Goal: Task Accomplishment & Management: Manage account settings

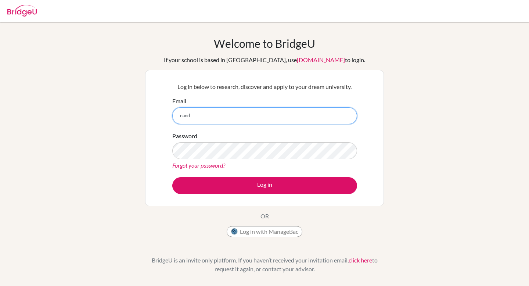
type input "nandini.gupta@cialfo.com.sg"
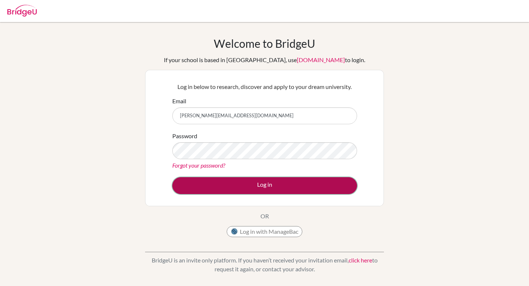
click at [249, 184] on button "Log in" at bounding box center [264, 185] width 185 height 17
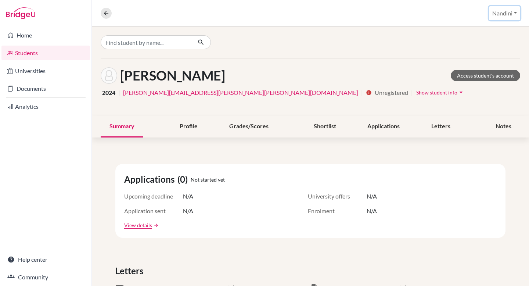
click at [505, 16] on button "Nandini" at bounding box center [504, 13] width 31 height 14
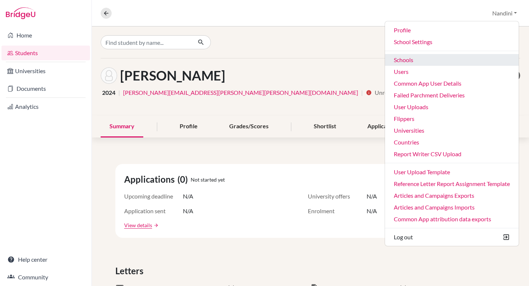
click at [417, 59] on link "Schools" at bounding box center [452, 60] width 134 height 12
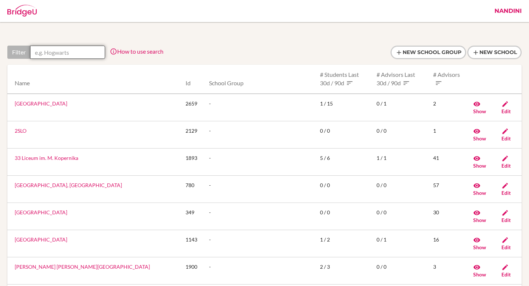
click at [48, 51] on input "text" at bounding box center [67, 52] width 75 height 13
paste input "International School of Aruba"
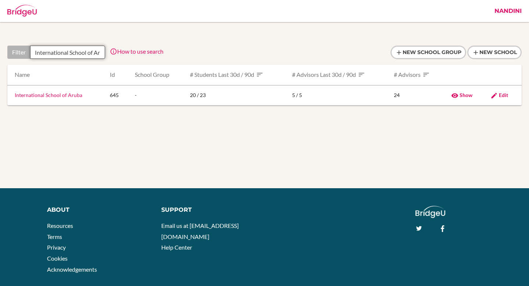
scroll to position [0, 13]
type input "International School of Aruba"
click at [65, 93] on link "International School of Aruba" at bounding box center [49, 95] width 68 height 6
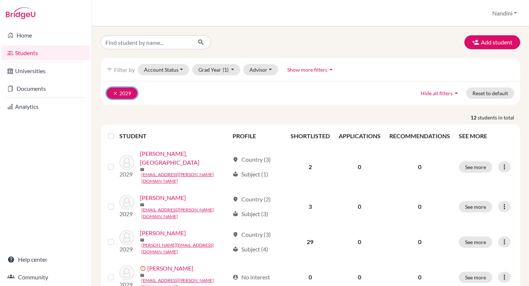
click at [121, 91] on button "clear 2029" at bounding box center [121, 92] width 31 height 11
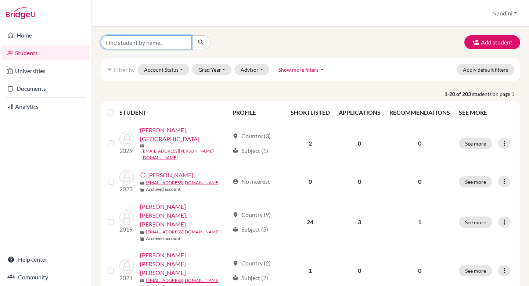
click at [130, 41] on input "Find student by name..." at bounding box center [146, 42] width 91 height 14
paste input "[PERSON_NAME]"
type input "[PERSON_NAME]"
click at [198, 43] on icon "submit" at bounding box center [200, 42] width 7 height 7
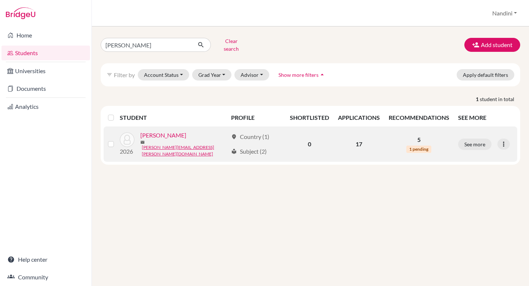
click at [152, 134] on link "[PERSON_NAME]" at bounding box center [163, 135] width 46 height 9
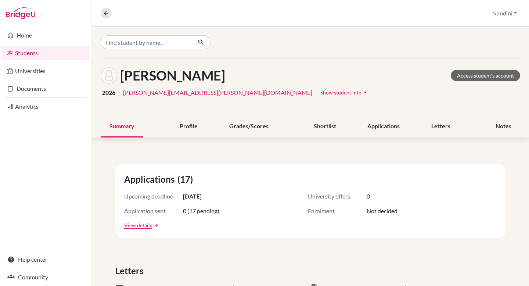
click at [320, 91] on span "Show student info" at bounding box center [340, 92] width 41 height 6
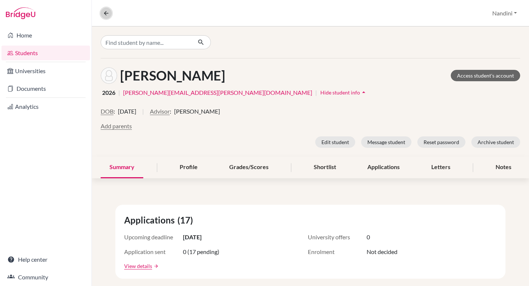
click at [105, 11] on icon at bounding box center [106, 13] width 7 height 7
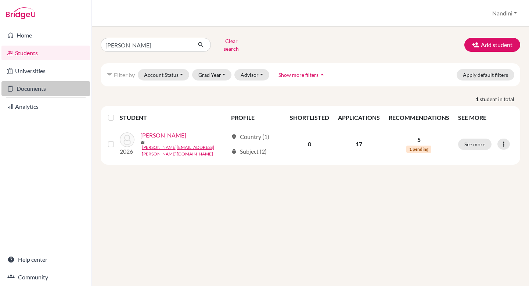
click at [62, 87] on link "Documents" at bounding box center [45, 88] width 88 height 15
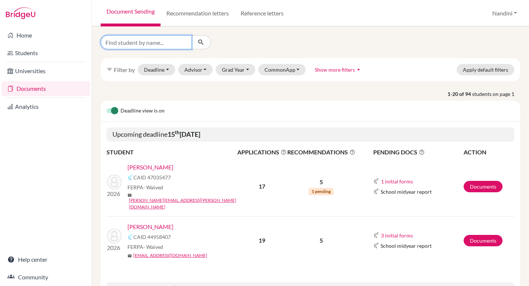
click at [131, 43] on input "Find student by name..." at bounding box center [146, 42] width 91 height 14
paste input "[PERSON_NAME]"
type input "[PERSON_NAME]"
click at [202, 43] on icon "submit" at bounding box center [200, 42] width 7 height 7
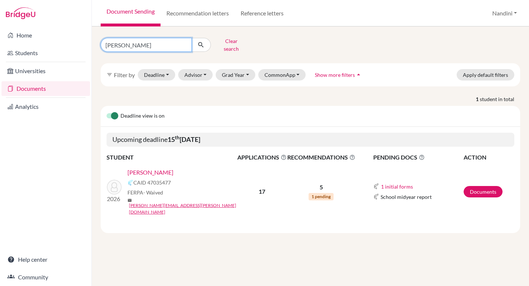
click at [134, 42] on input "[PERSON_NAME]" at bounding box center [146, 45] width 91 height 14
click at [134, 42] on input "Amelia Atzbach" at bounding box center [146, 45] width 91 height 14
click at [205, 70] on button "Advisor" at bounding box center [195, 74] width 35 height 11
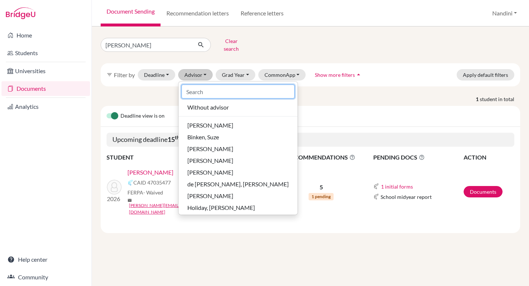
click at [217, 90] on input at bounding box center [237, 91] width 113 height 14
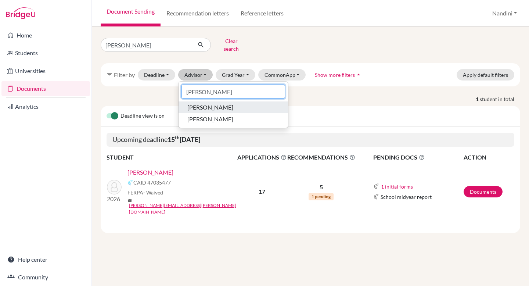
type input "kris"
click at [219, 104] on span "Howell, Kristen" at bounding box center [210, 107] width 46 height 9
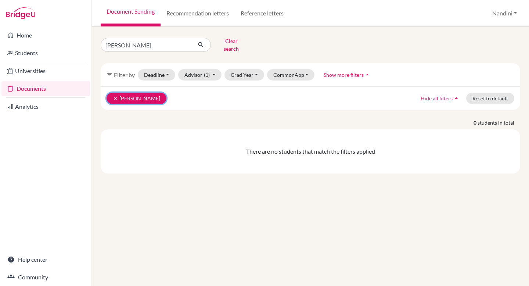
click at [121, 93] on button "clear Howell, Kristen" at bounding box center [136, 98] width 60 height 11
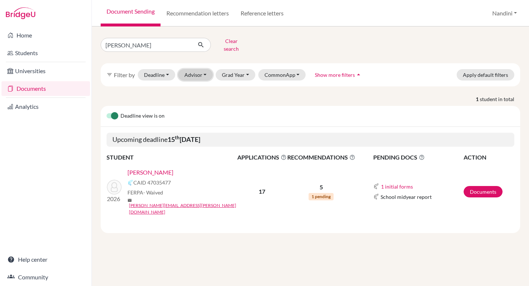
click at [202, 73] on button "Advisor" at bounding box center [195, 74] width 35 height 11
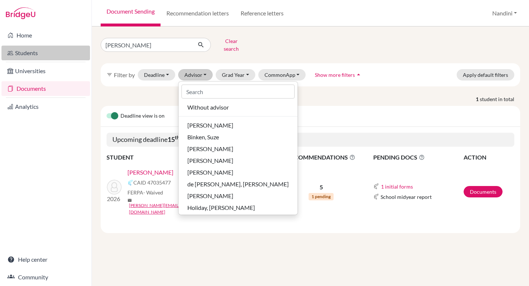
click at [37, 50] on link "Students" at bounding box center [45, 53] width 88 height 15
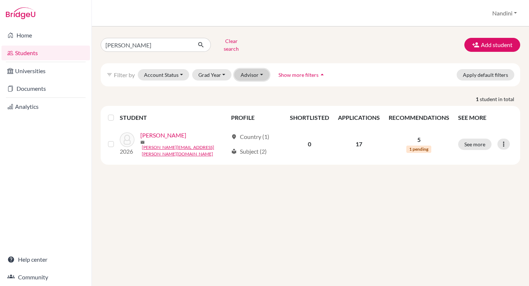
click at [250, 70] on button "Advisor" at bounding box center [251, 74] width 35 height 11
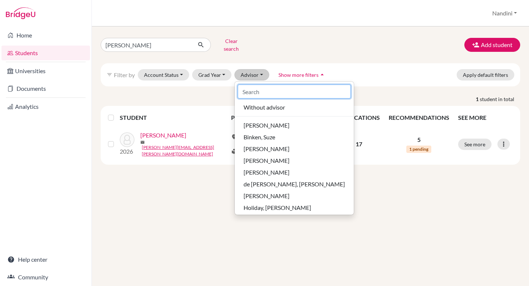
click at [252, 91] on input at bounding box center [294, 91] width 113 height 14
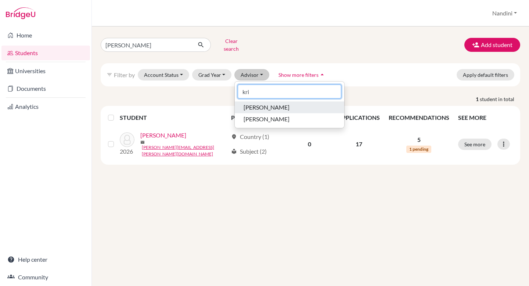
type input "kri"
click at [260, 104] on span "[PERSON_NAME]" at bounding box center [266, 107] width 46 height 9
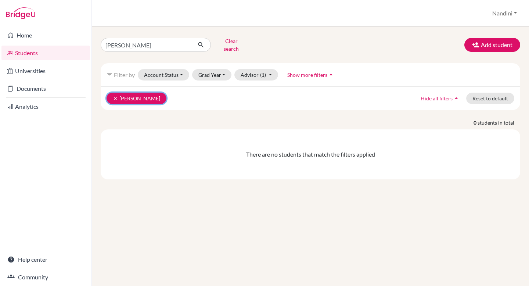
click at [116, 96] on button "clear [PERSON_NAME]" at bounding box center [136, 98] width 60 height 11
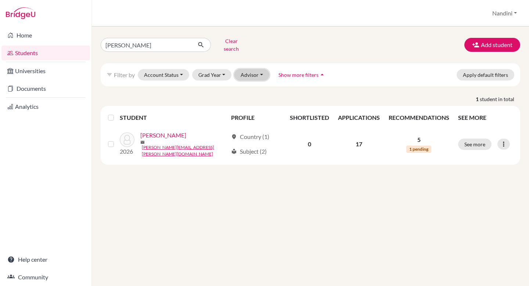
click at [255, 69] on button "Advisor" at bounding box center [251, 74] width 35 height 11
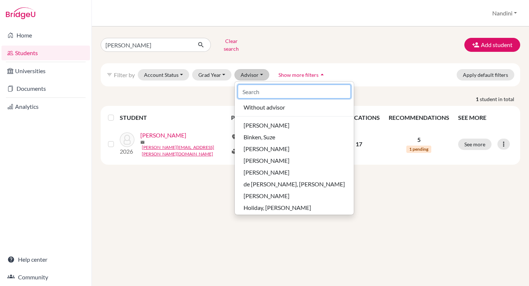
click at [269, 88] on input at bounding box center [294, 91] width 113 height 14
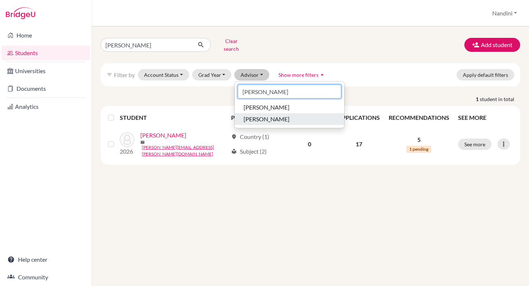
type input "[PERSON_NAME]"
click at [256, 116] on span "[PERSON_NAME]" at bounding box center [266, 119] width 46 height 9
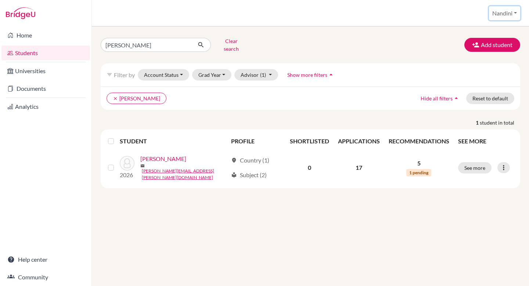
click at [497, 14] on button "Nandini" at bounding box center [504, 13] width 31 height 14
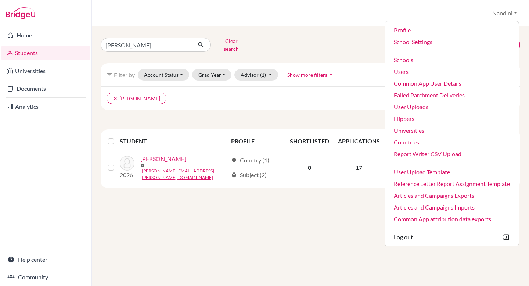
click at [418, 48] on ul "Profile School Settings Admin Schools Users Common App User Details Failed Parc…" at bounding box center [451, 133] width 134 height 225
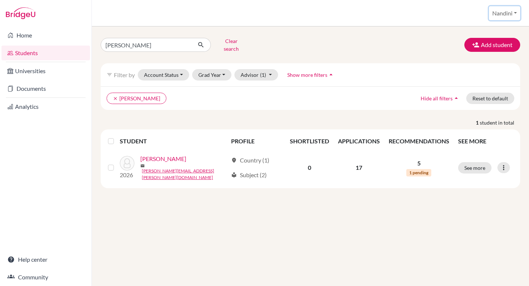
click at [517, 11] on button "Nandini" at bounding box center [504, 13] width 31 height 14
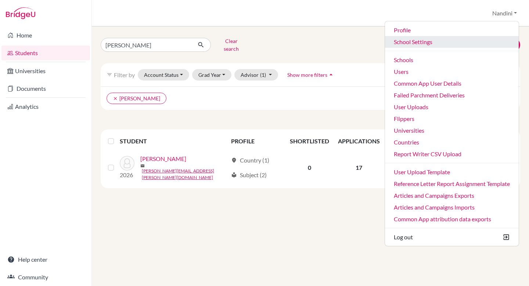
click at [455, 43] on link "School Settings" at bounding box center [452, 42] width 134 height 12
